Goal: Task Accomplishment & Management: Use online tool/utility

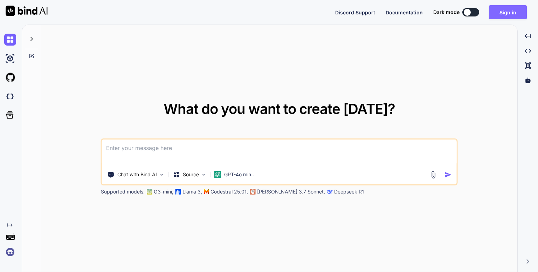
click at [494, 14] on button "Sign in" at bounding box center [508, 12] width 38 height 14
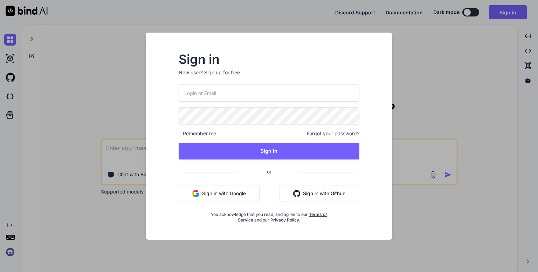
click at [238, 197] on button "Sign in with Google" at bounding box center [219, 193] width 81 height 17
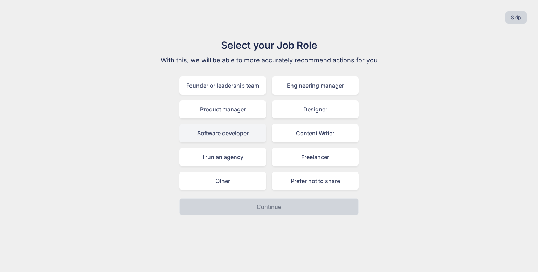
click at [251, 134] on div "Software developer" at bounding box center [222, 133] width 87 height 18
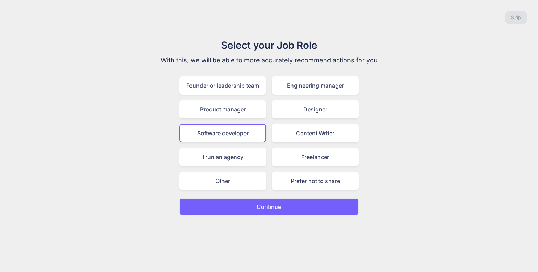
click at [263, 211] on button "Continue" at bounding box center [268, 206] width 179 height 17
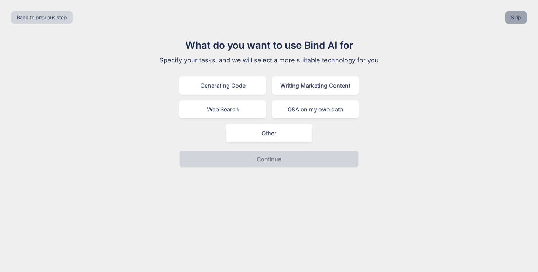
click at [514, 14] on button "Skip" at bounding box center [515, 17] width 21 height 13
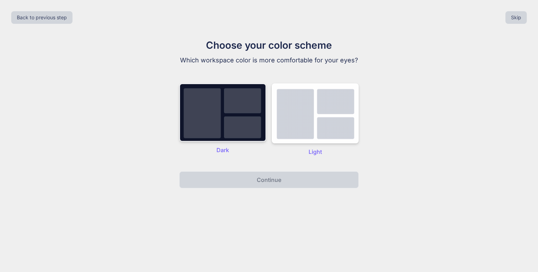
click at [249, 93] on img at bounding box center [222, 112] width 87 height 58
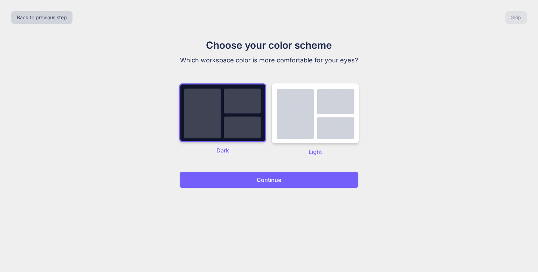
click at [275, 185] on button "Continue" at bounding box center [268, 179] width 179 height 17
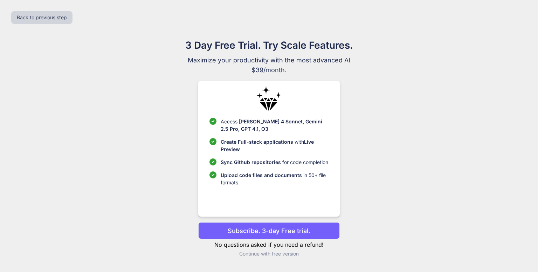
click at [289, 256] on p "Continue with free version" at bounding box center [268, 253] width 141 height 7
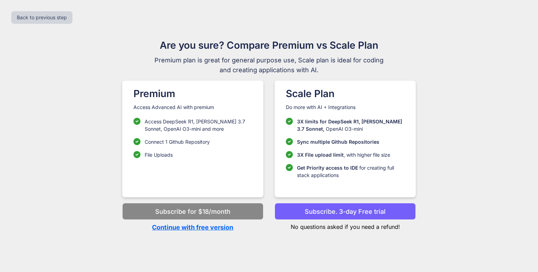
click at [200, 225] on p "Continue with free version" at bounding box center [192, 226] width 141 height 9
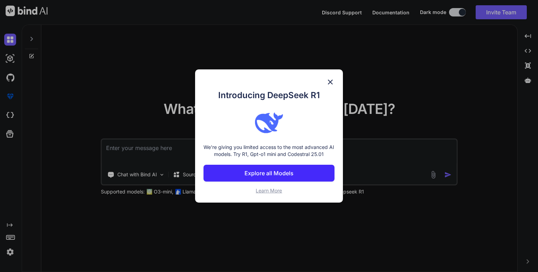
click at [330, 78] on img at bounding box center [330, 82] width 8 height 8
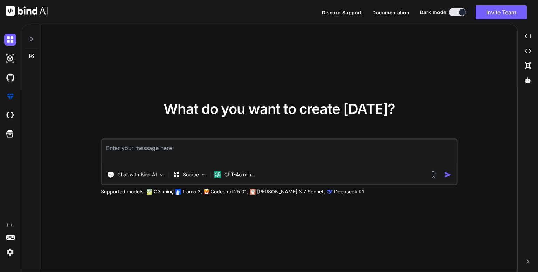
click at [147, 150] on textarea at bounding box center [279, 152] width 355 height 26
click at [153, 174] on p "Chat with Bind AI" at bounding box center [137, 174] width 40 height 7
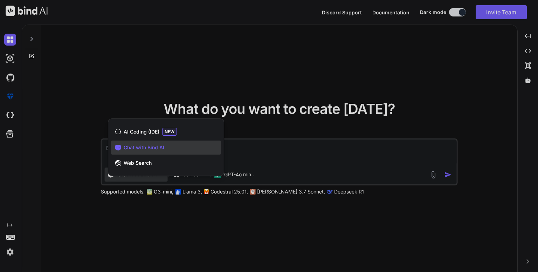
click at [106, 77] on div at bounding box center [269, 136] width 538 height 272
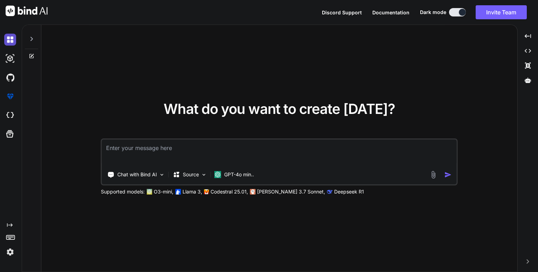
click at [14, 38] on img at bounding box center [10, 40] width 12 height 12
click at [12, 38] on img at bounding box center [10, 40] width 12 height 12
click at [28, 42] on div at bounding box center [31, 37] width 13 height 24
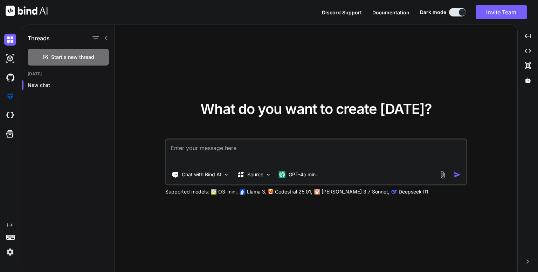
click at [109, 40] on div "Threads" at bounding box center [68, 37] width 92 height 24
click at [106, 38] on icon at bounding box center [106, 38] width 6 height 6
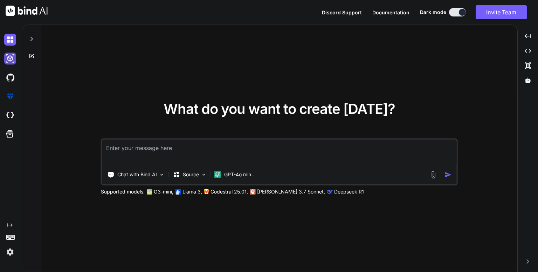
click at [11, 60] on img at bounding box center [10, 59] width 12 height 12
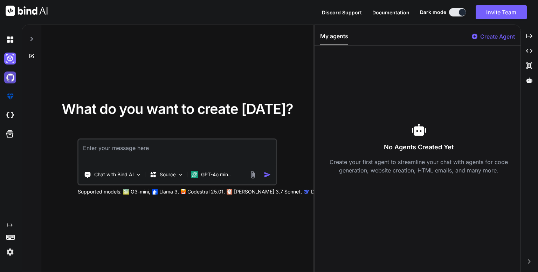
click at [7, 79] on img at bounding box center [10, 77] width 12 height 12
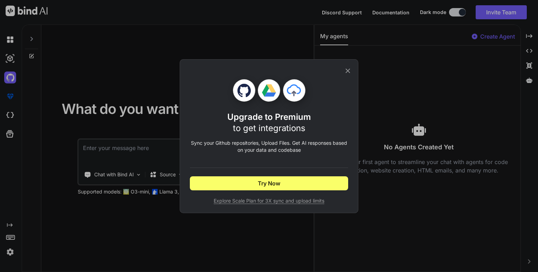
click at [348, 68] on icon at bounding box center [348, 71] width 8 height 8
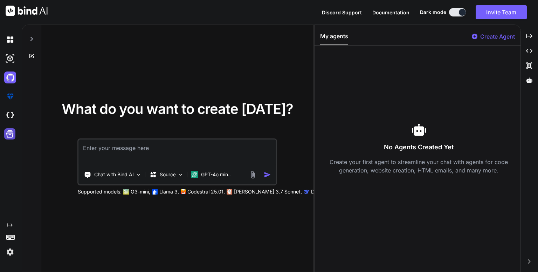
click at [8, 133] on icon at bounding box center [10, 134] width 10 height 10
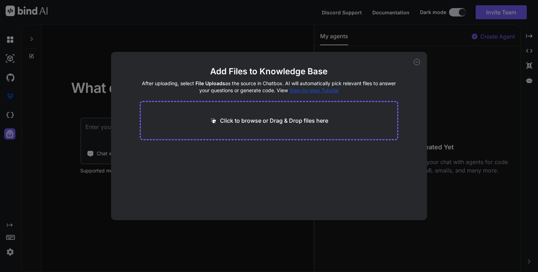
click at [416, 62] on icon at bounding box center [417, 62] width 6 height 6
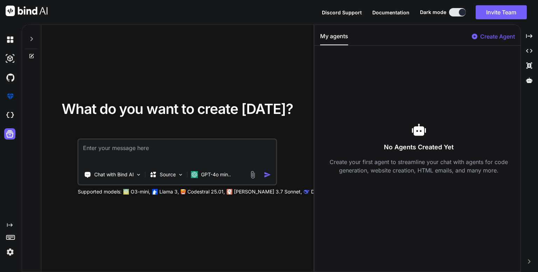
click at [214, 31] on div "What do you want to create [DATE]? Chat with Bind AI Source GPT-4o min.. Suppor…" at bounding box center [177, 148] width 272 height 247
click at [9, 39] on img at bounding box center [10, 40] width 12 height 12
click at [529, 37] on icon "Created with Pixso." at bounding box center [529, 36] width 6 height 6
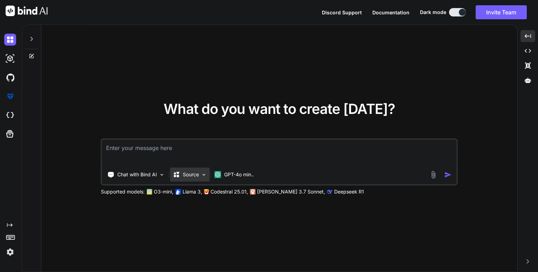
click at [189, 172] on p "Source" at bounding box center [191, 174] width 16 height 7
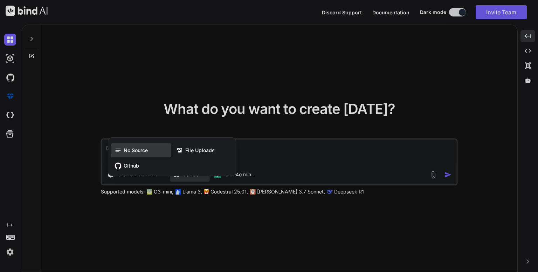
click at [149, 146] on div "No Source" at bounding box center [141, 150] width 60 height 14
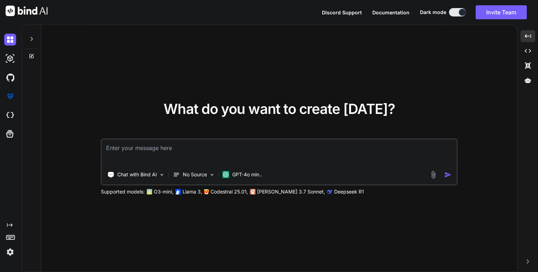
click at [254, 191] on img at bounding box center [253, 192] width 6 height 6
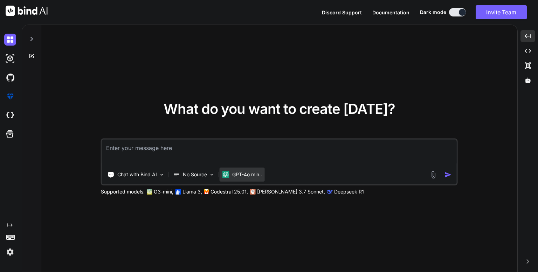
click at [241, 173] on p "GPT-4o min.." at bounding box center [247, 174] width 30 height 7
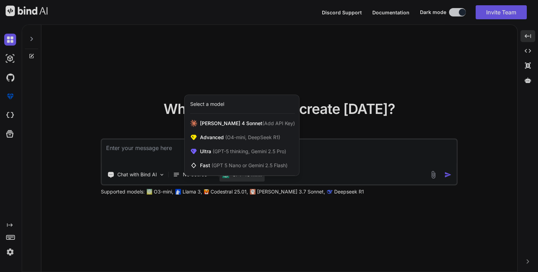
click at [241, 173] on div "[PERSON_NAME] 4 Sonnet (Add API Key) Advanced (O4-mini, DeepSeek R1) Ultra (GPT…" at bounding box center [242, 145] width 115 height 59
click at [262, 123] on span "(Add API Key)" at bounding box center [278, 123] width 33 height 6
type textarea "x"
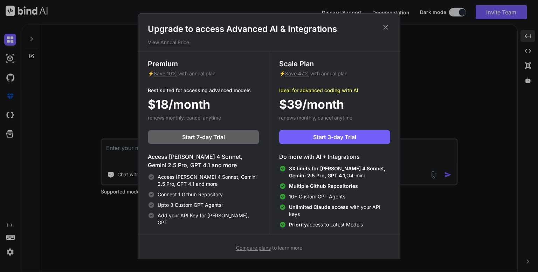
click at [388, 27] on icon at bounding box center [386, 27] width 8 height 8
